Goal: Obtain resource: Download file/media

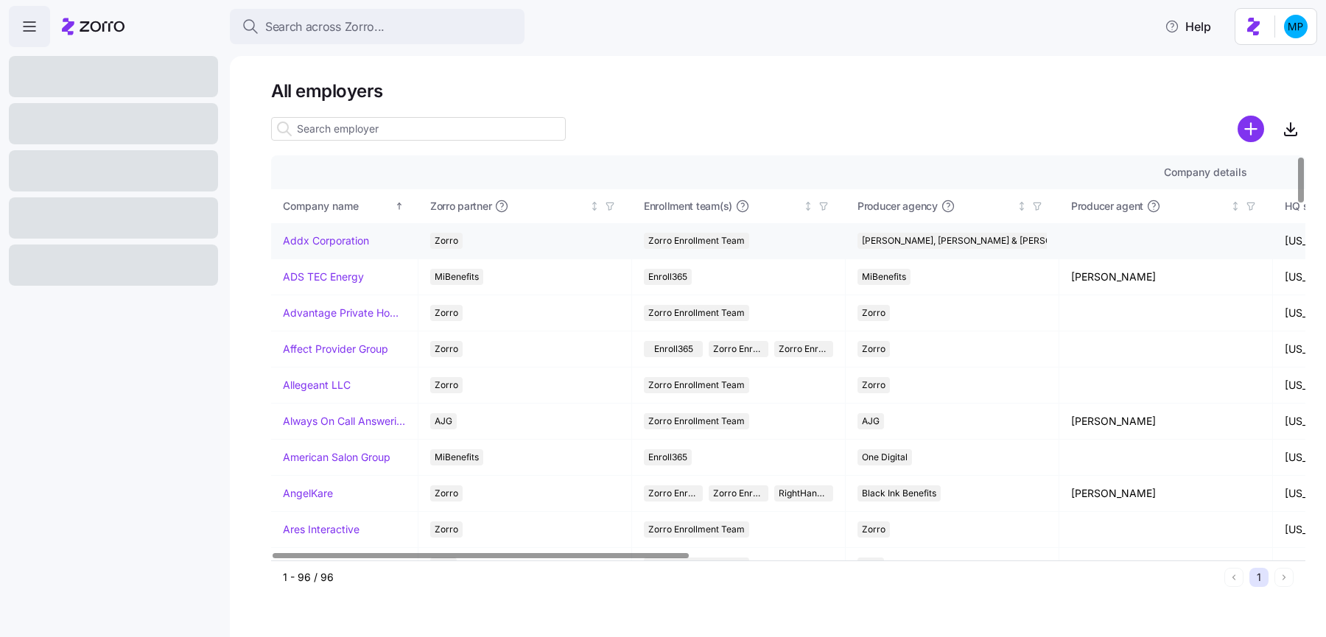
click at [327, 245] on link "Addx Corporation" at bounding box center [326, 241] width 86 height 15
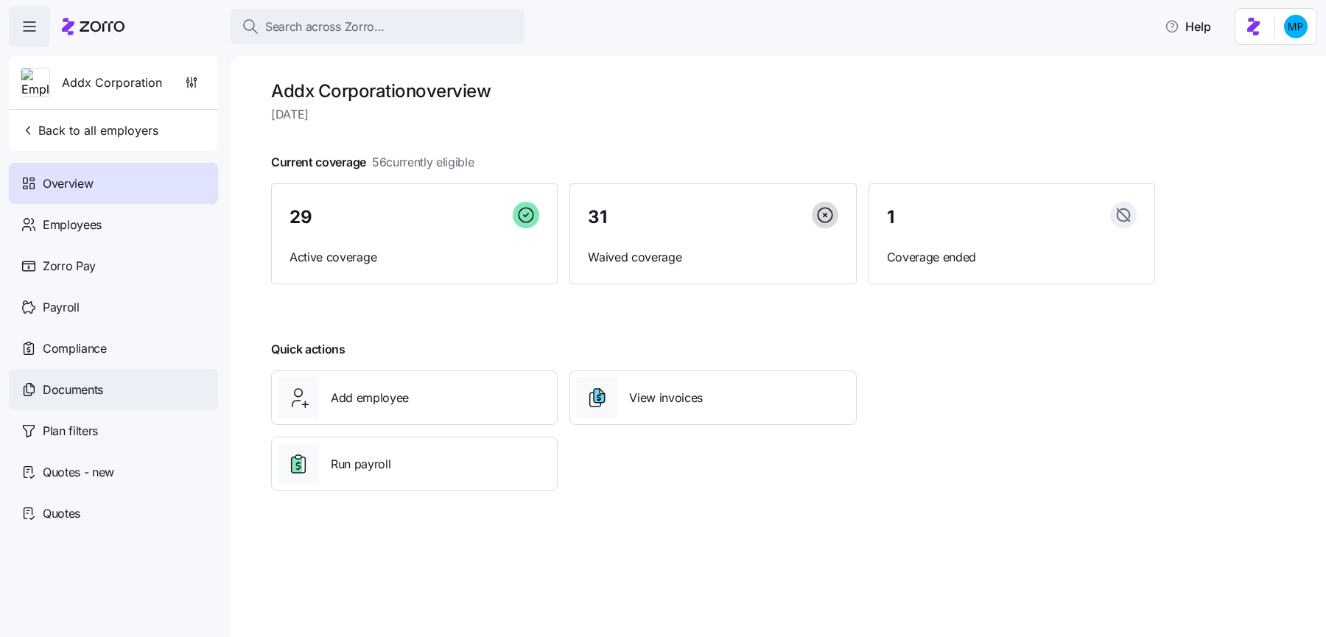
click at [127, 396] on div "Documents" at bounding box center [113, 389] width 209 height 41
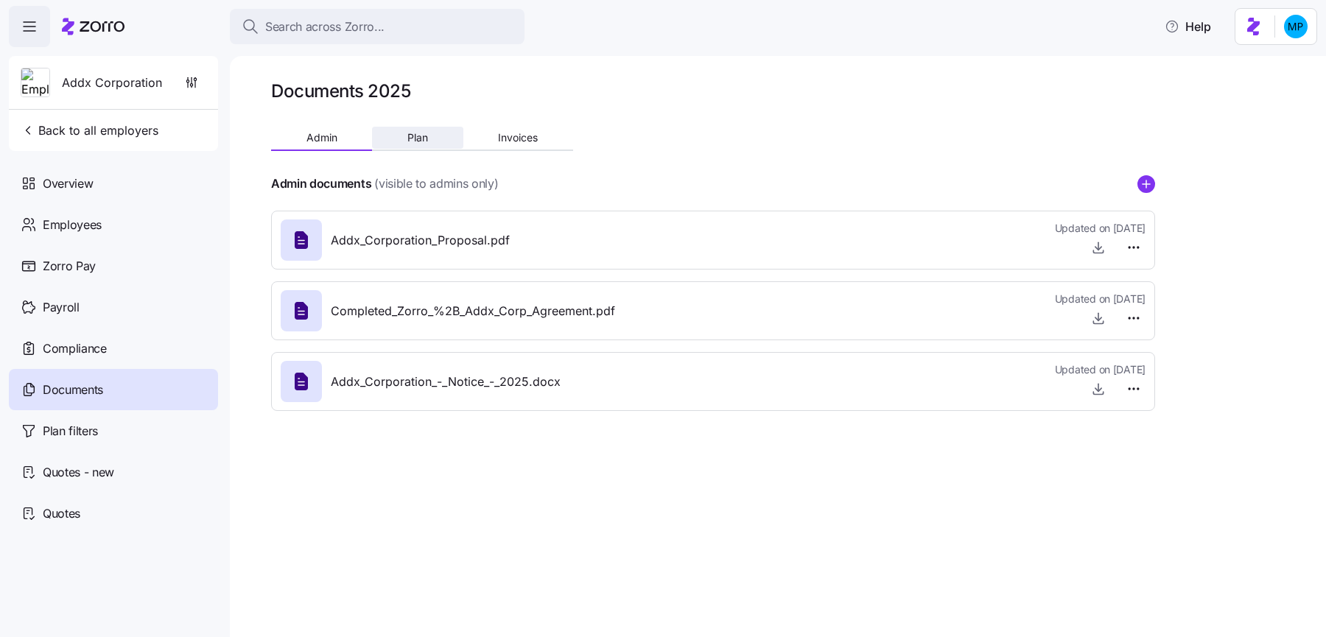
click at [417, 141] on span "Plan" at bounding box center [417, 138] width 21 height 10
click at [1103, 317] on icon "button" at bounding box center [1098, 318] width 15 height 15
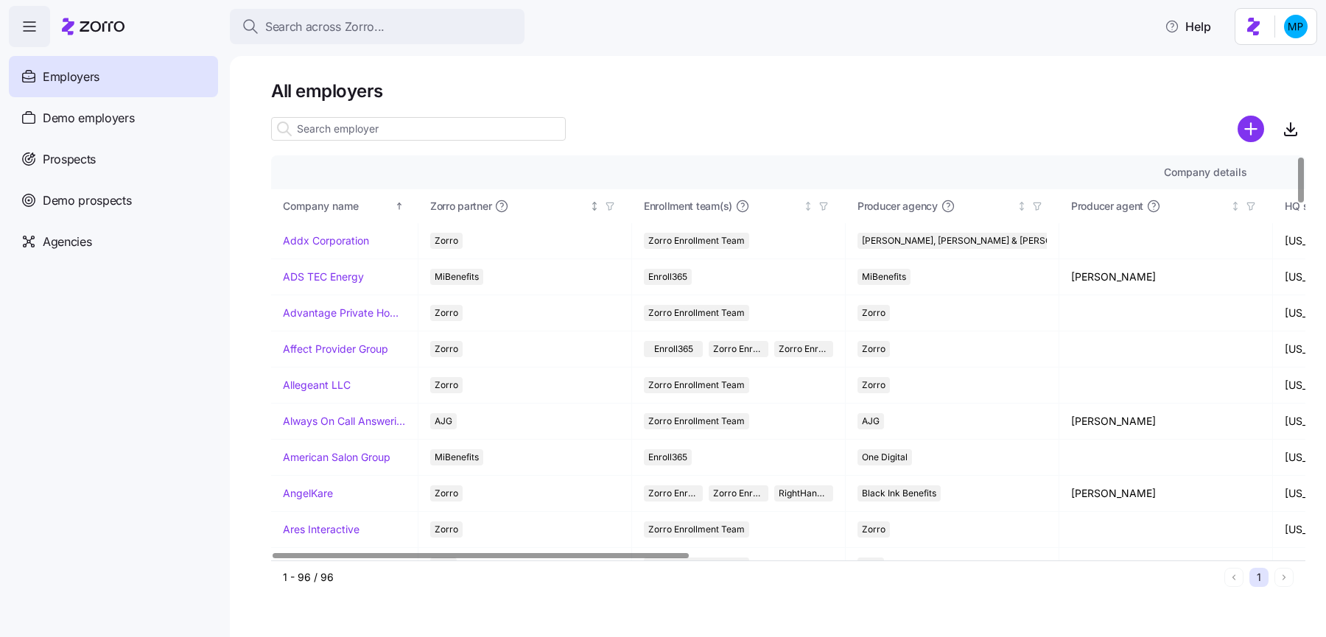
click at [617, 206] on span "button" at bounding box center [610, 206] width 16 height 16
click at [567, 361] on div "MiBenefits" at bounding box center [610, 368] width 236 height 18
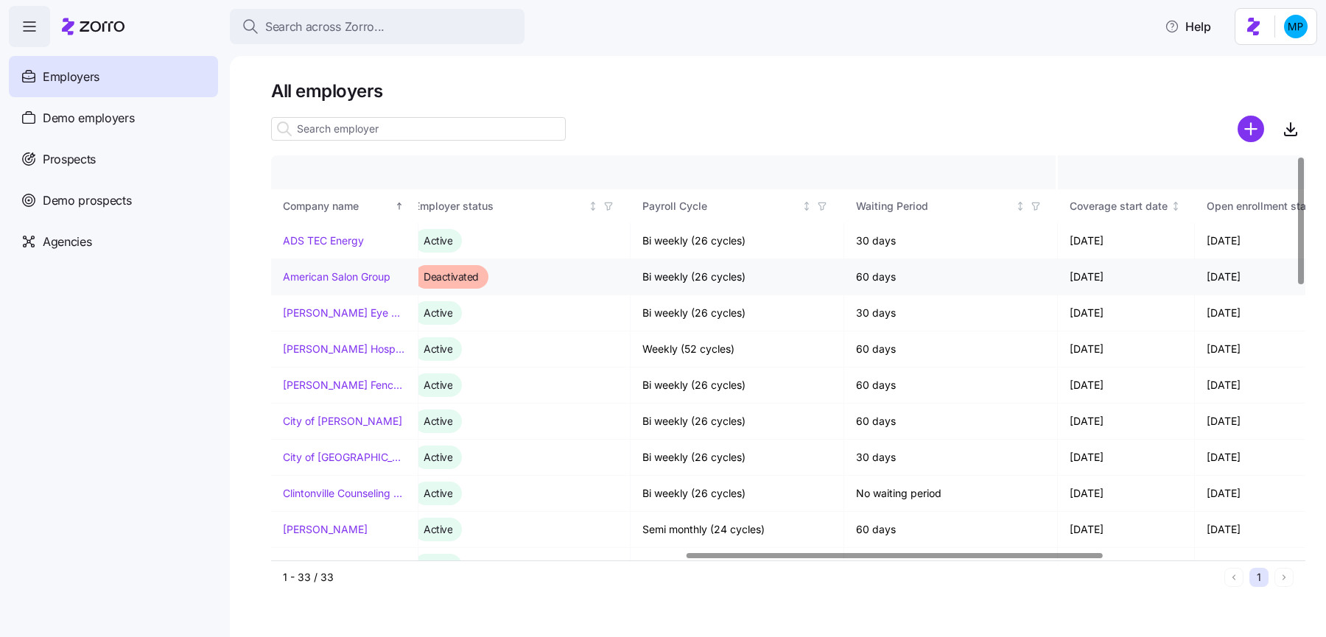
scroll to position [0, 993]
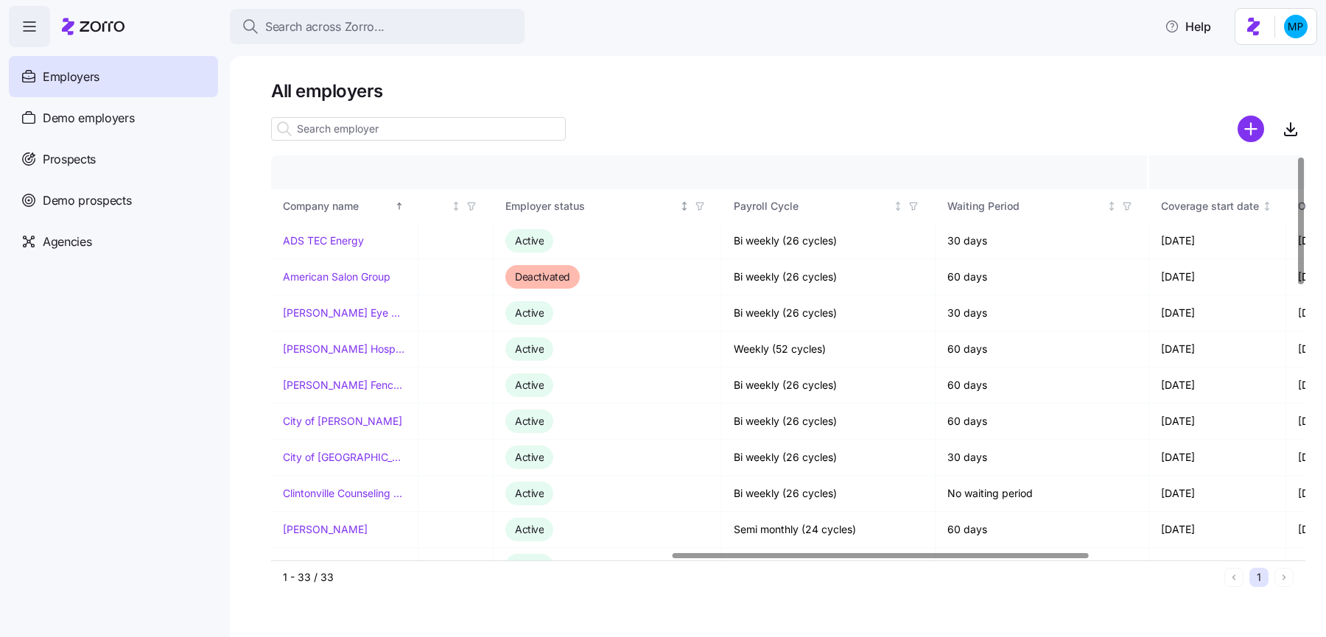
click at [697, 207] on icon "button" at bounding box center [700, 206] width 10 height 10
click at [634, 337] on div "Active" at bounding box center [700, 341] width 236 height 18
click at [880, 84] on h1 "All employers" at bounding box center [788, 91] width 1034 height 23
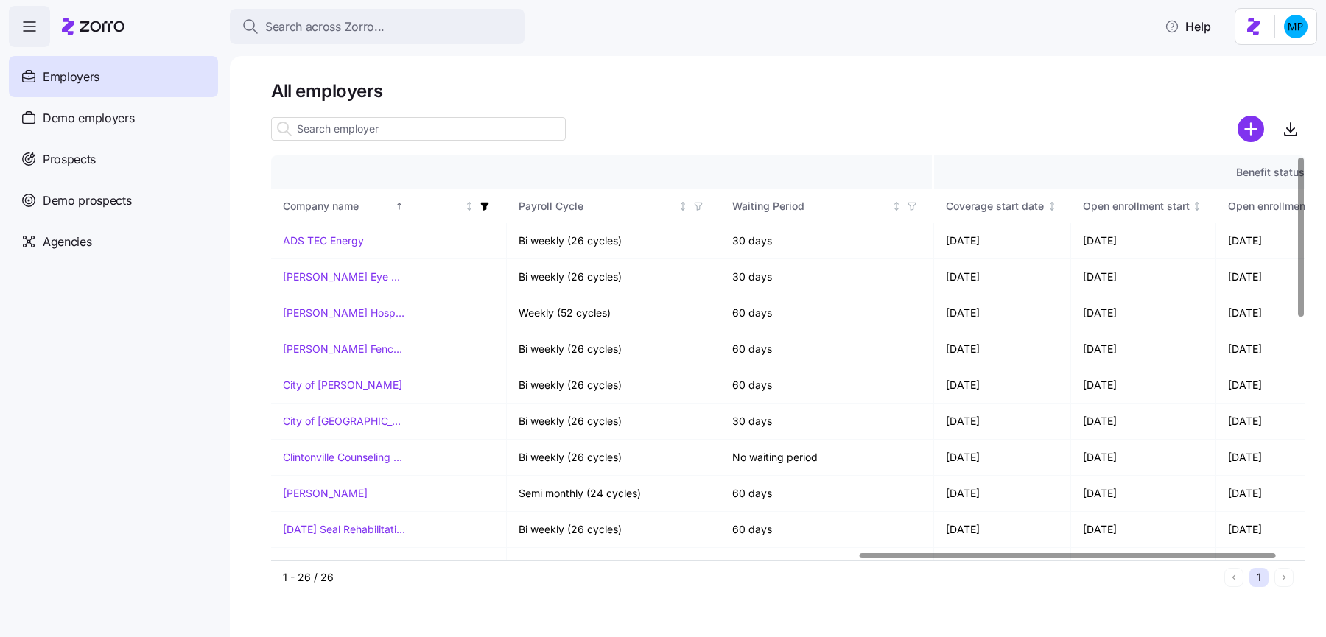
scroll to position [0, 1507]
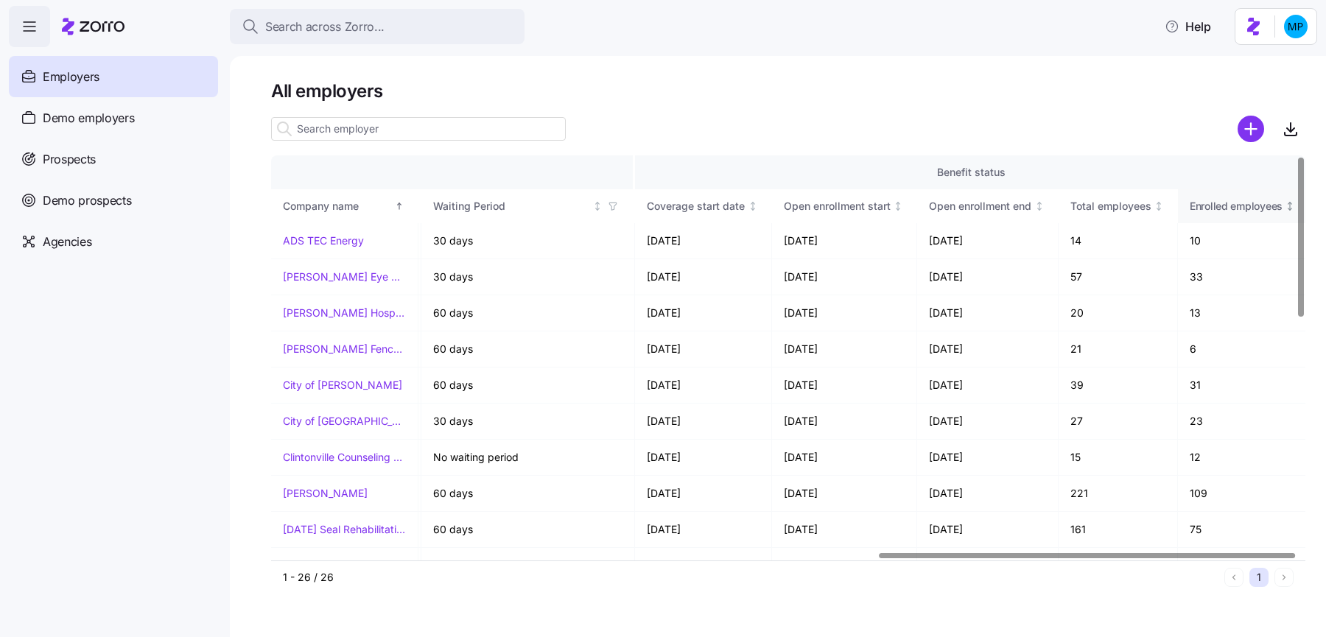
click at [1215, 204] on span "Enrolled employees" at bounding box center [1236, 206] width 93 height 15
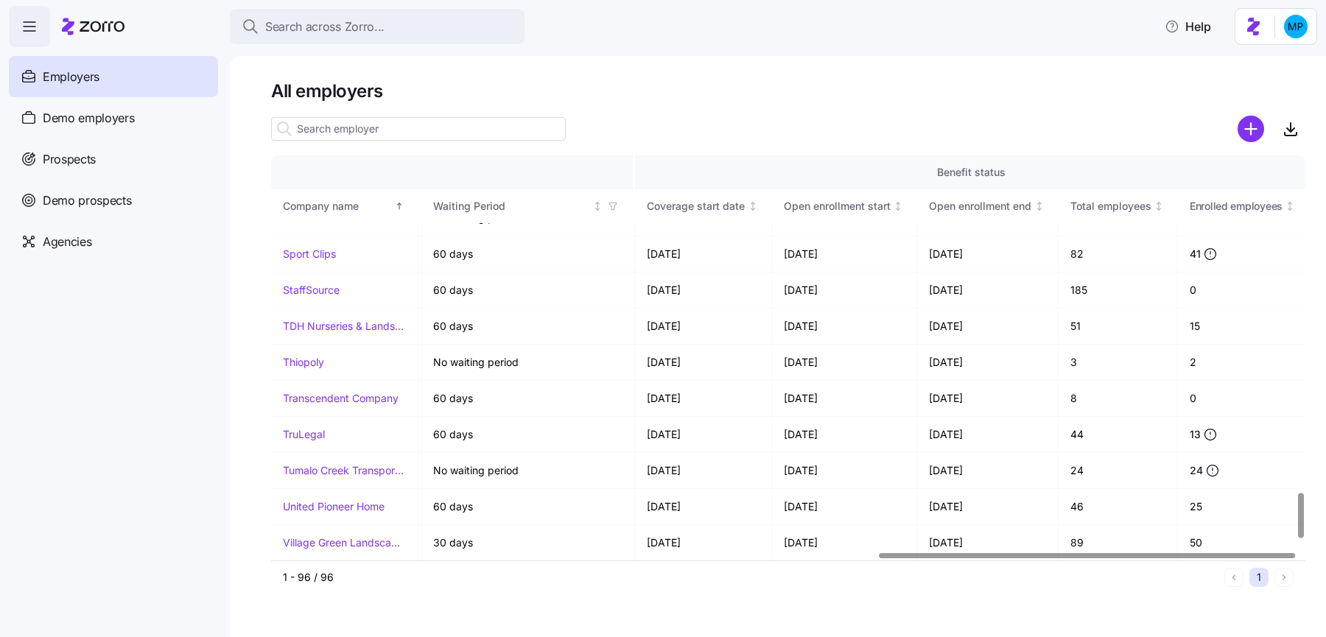
scroll to position [3100, 1507]
